Goal: Task Accomplishment & Management: Use online tool/utility

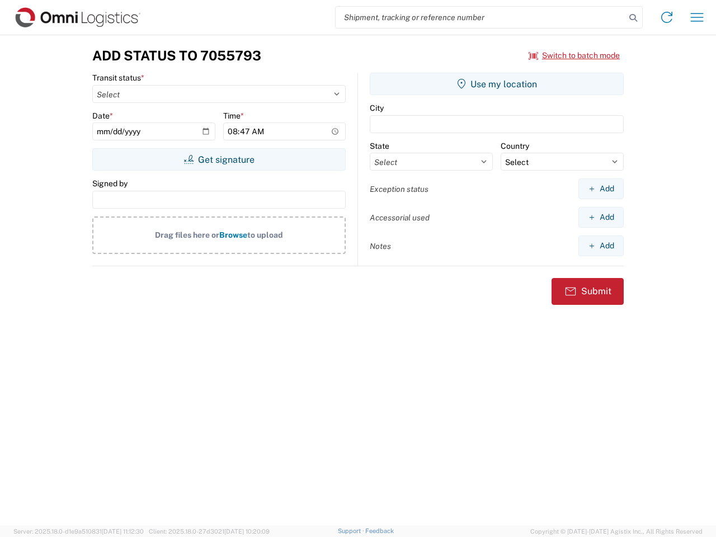
click at [481, 17] on input "search" at bounding box center [481, 17] width 290 height 21
click at [633, 18] on icon at bounding box center [633, 18] width 16 height 16
click at [667, 17] on icon at bounding box center [667, 17] width 18 height 18
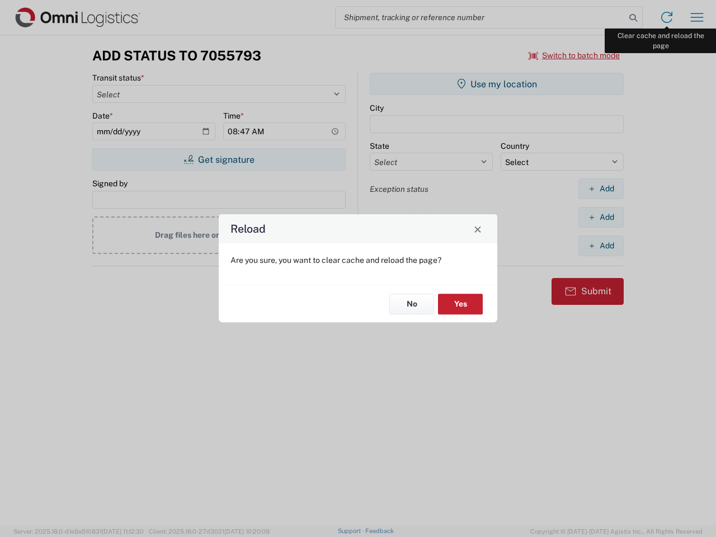
click at [697, 17] on div "Reload Are you sure, you want to clear cache and reload the page? No Yes" at bounding box center [358, 268] width 716 height 537
click at [575, 55] on div "Reload Are you sure, you want to clear cache and reload the page? No Yes" at bounding box center [358, 268] width 716 height 537
click at [219, 159] on div "Reload Are you sure, you want to clear cache and reload the page? No Yes" at bounding box center [358, 268] width 716 height 537
click at [497, 84] on div "Reload Are you sure, you want to clear cache and reload the page? No Yes" at bounding box center [358, 268] width 716 height 537
click at [601, 189] on div "Reload Are you sure, you want to clear cache and reload the page? No Yes" at bounding box center [358, 268] width 716 height 537
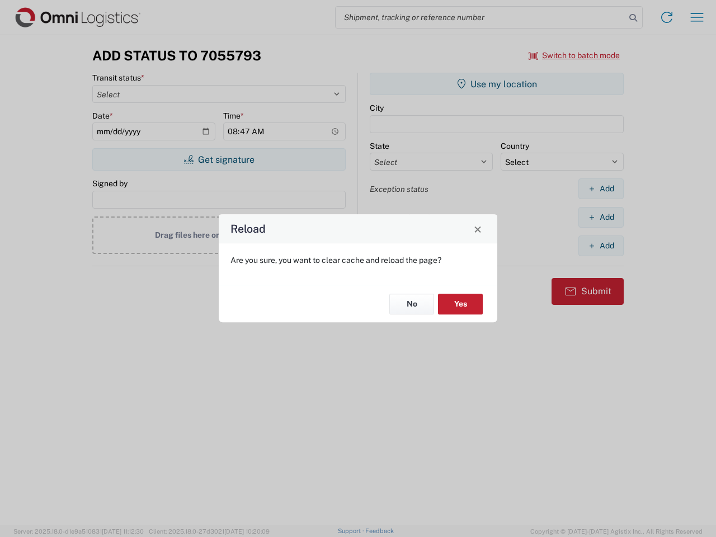
click at [601, 217] on div "Reload Are you sure, you want to clear cache and reload the page? No Yes" at bounding box center [358, 268] width 716 height 537
click at [601, 246] on div "Reload Are you sure, you want to clear cache and reload the page? No Yes" at bounding box center [358, 268] width 716 height 537
